Goal: Entertainment & Leisure: Consume media (video, audio)

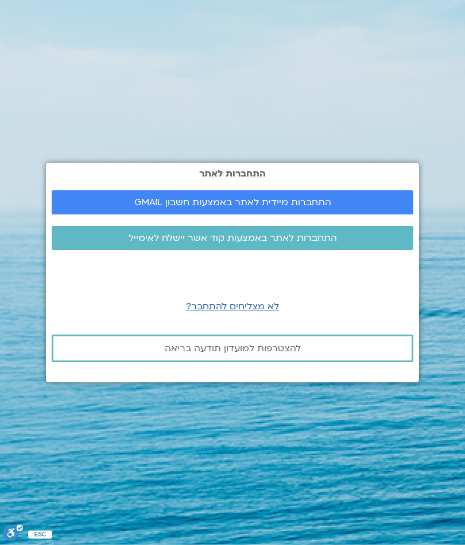
click at [324, 205] on span "התחברות מיידית לאתר באמצעות חשבון GMAIL" at bounding box center [232, 202] width 197 height 10
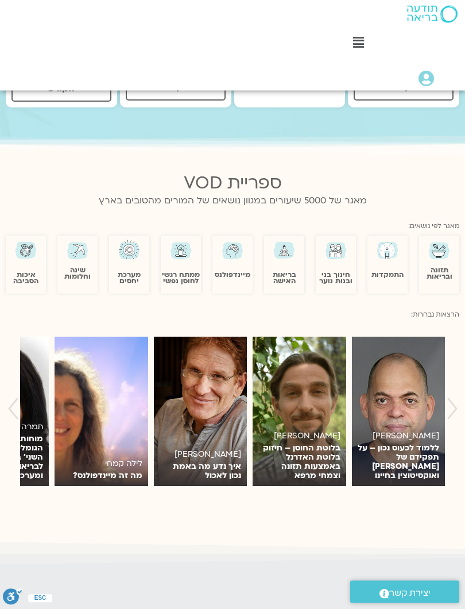
scroll to position [650, 0]
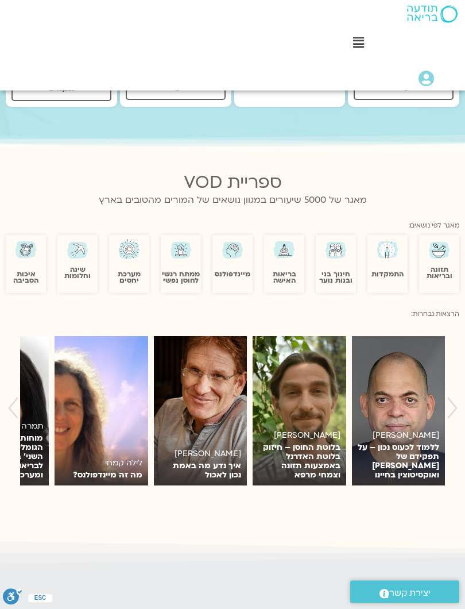
click at [238, 270] on link "מיינדפולנס" at bounding box center [233, 274] width 36 height 9
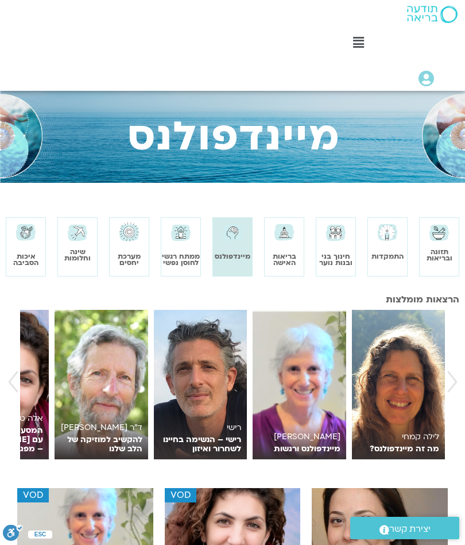
click at [255, 488] on img at bounding box center [233, 529] width 136 height 83
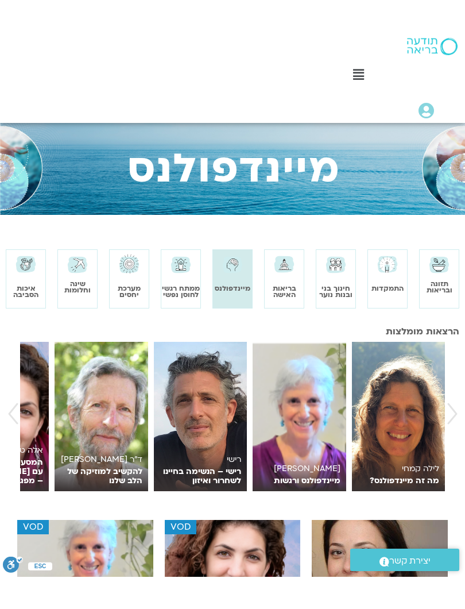
scroll to position [162, 0]
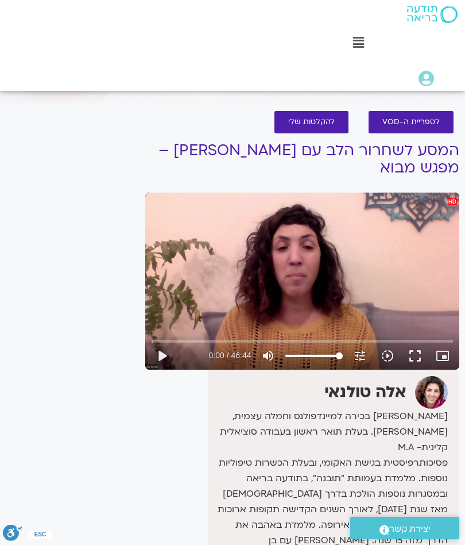
click at [423, 124] on span "לספריית ה-VOD" at bounding box center [411, 122] width 57 height 9
click at [437, 122] on span "לספריית ה-VOD" at bounding box center [411, 122] width 57 height 9
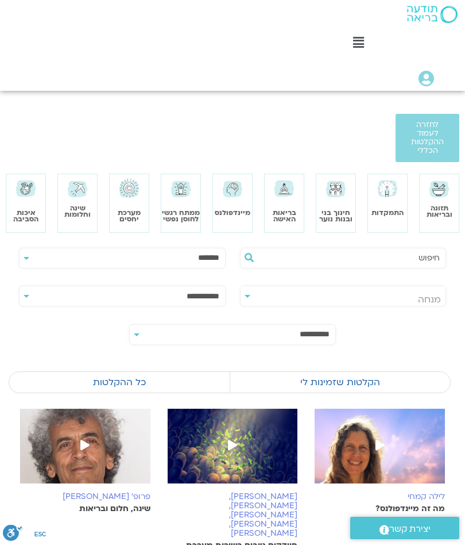
click at [421, 256] on input "text" at bounding box center [349, 258] width 182 height 20
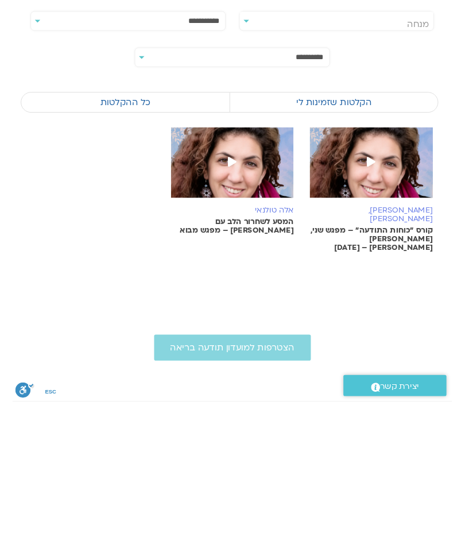
scroll to position [121, 0]
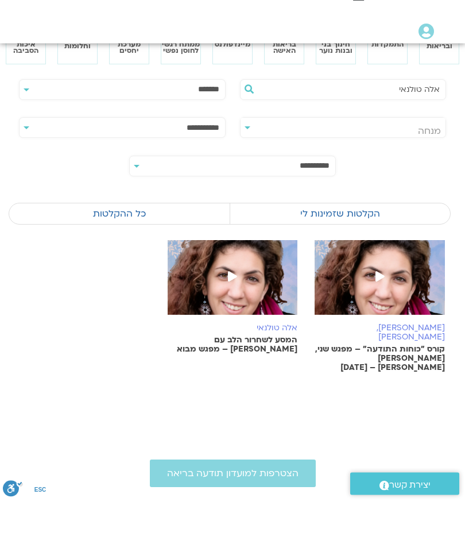
type input "אלה טולנאי"
click at [363, 250] on label "הקלטות שזמינות לי" at bounding box center [340, 261] width 221 height 22
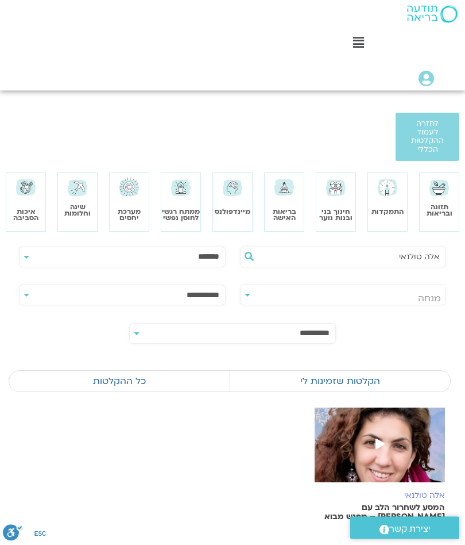
scroll to position [0, 0]
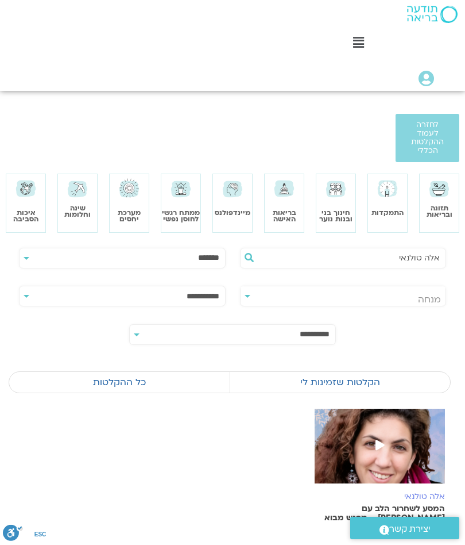
click at [236, 198] on img at bounding box center [232, 188] width 23 height 23
click at [235, 218] on section at bounding box center [232, 224] width 465 height 29
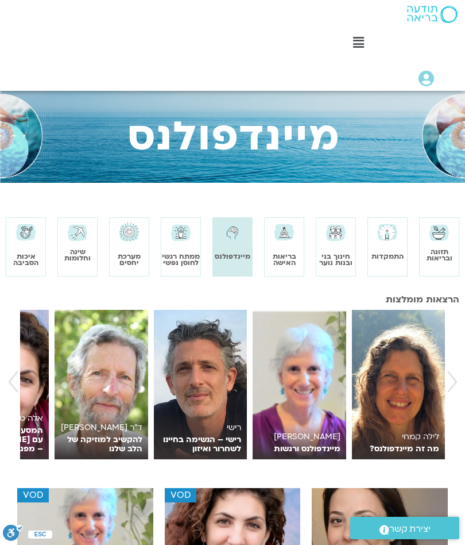
click at [359, 41] on icon at bounding box center [358, 42] width 11 height 13
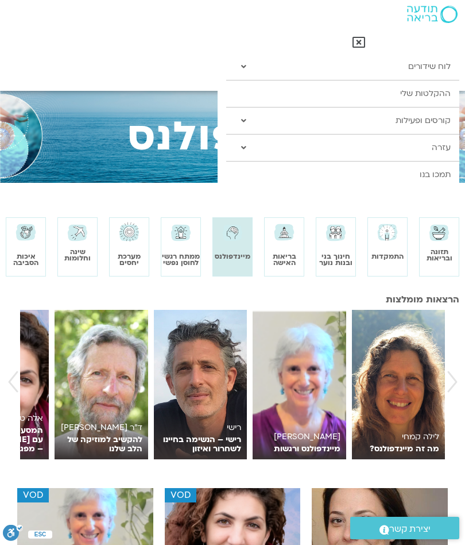
click at [438, 101] on link "ההקלטות שלי" at bounding box center [342, 93] width 233 height 26
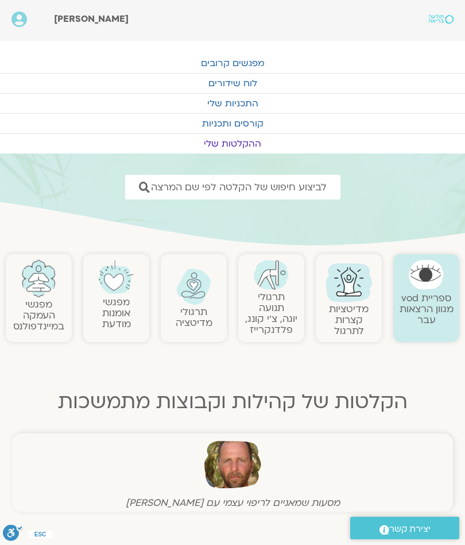
click at [44, 303] on link "מפגשי העמקה במיינדפולנס" at bounding box center [38, 315] width 51 height 35
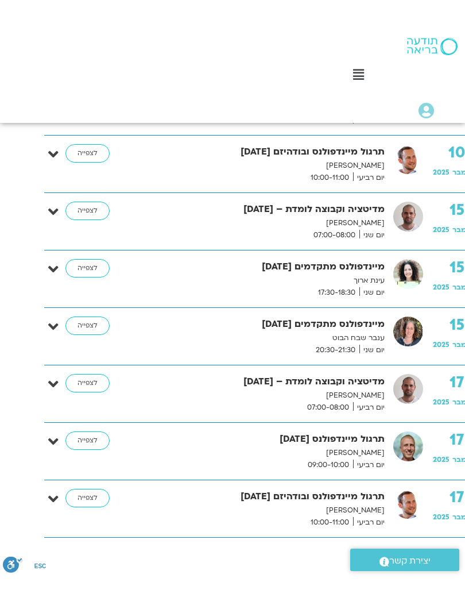
scroll to position [914, -30]
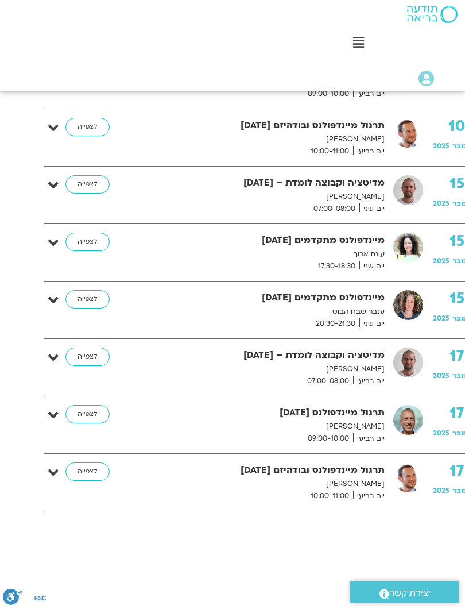
click at [87, 359] on link "לצפייה" at bounding box center [87, 357] width 44 height 18
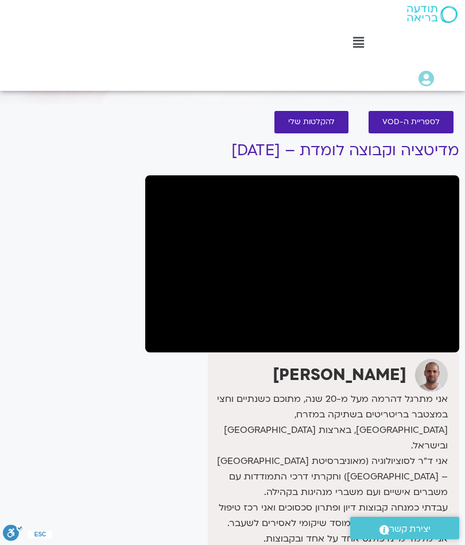
click at [464, 111] on div "לספריית ה-VOD להקלטות שלי מדיטציה וקבוצה לומדת – [DATE] [PERSON_NAME] אני מתרגל…" at bounding box center [303, 399] width 326 height 601
